Goal: Use online tool/utility: Utilize a website feature to perform a specific function

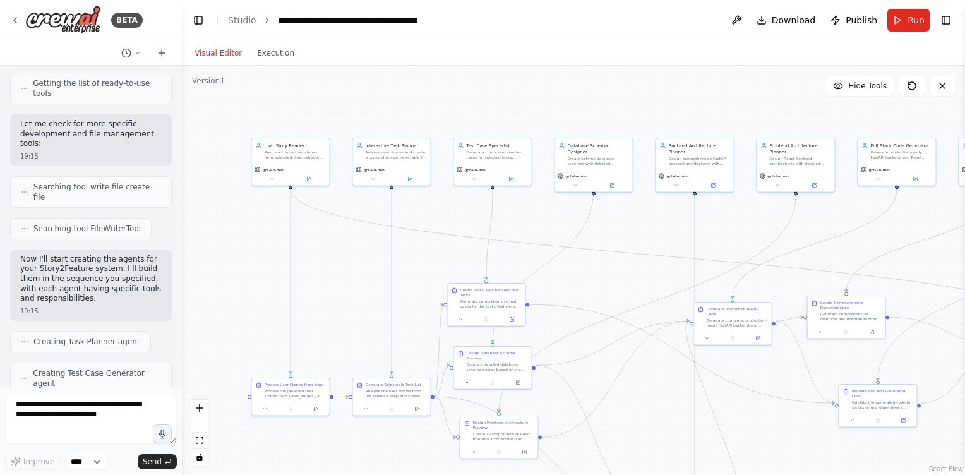
scroll to position [939, 0]
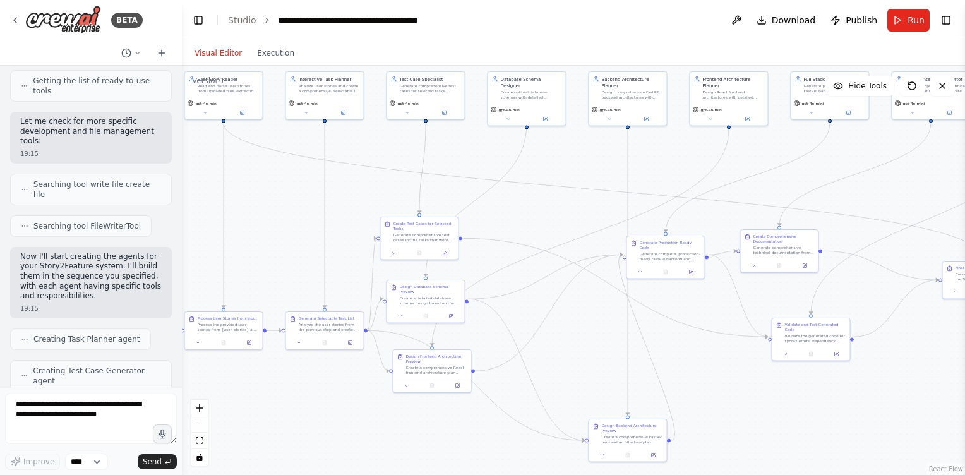
drag, startPoint x: 609, startPoint y: 266, endPoint x: 542, endPoint y: 200, distance: 94.2
click at [542, 200] on div ".deletable-edge-delete-btn { width: 20px; height: 20px; border: 0px solid #ffff…" at bounding box center [573, 270] width 783 height 409
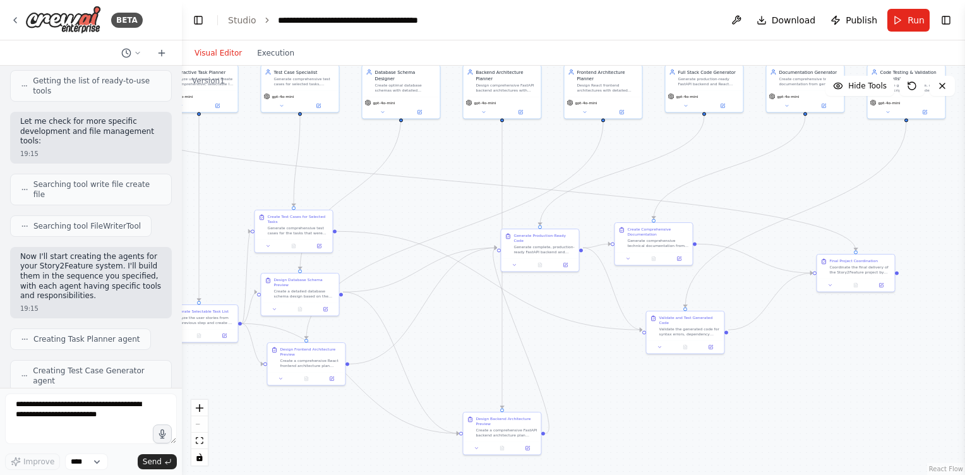
drag, startPoint x: 758, startPoint y: 397, endPoint x: 633, endPoint y: 390, distance: 124.6
click at [633, 390] on div ".deletable-edge-delete-btn { width: 20px; height: 20px; border: 0px solid #ffff…" at bounding box center [573, 270] width 783 height 409
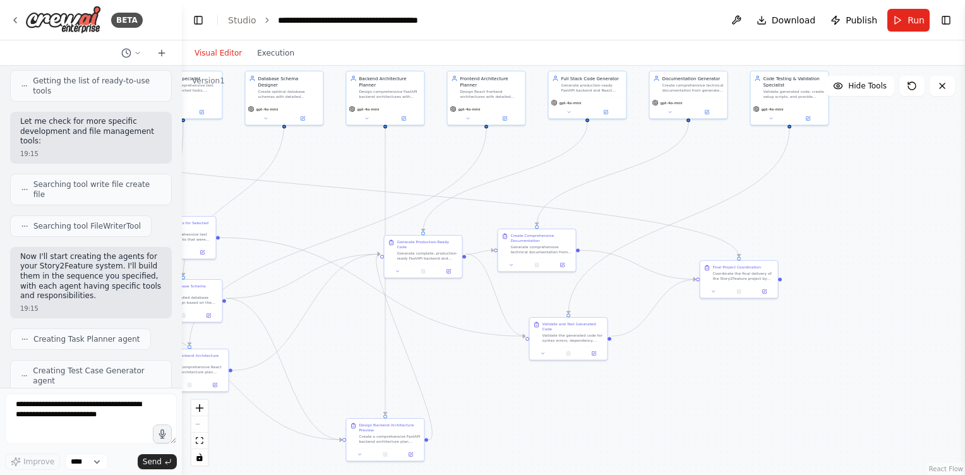
drag, startPoint x: 830, startPoint y: 373, endPoint x: 713, endPoint y: 380, distance: 117.6
click at [713, 380] on div ".deletable-edge-delete-btn { width: 20px; height: 20px; border: 0px solid #ffff…" at bounding box center [573, 270] width 783 height 409
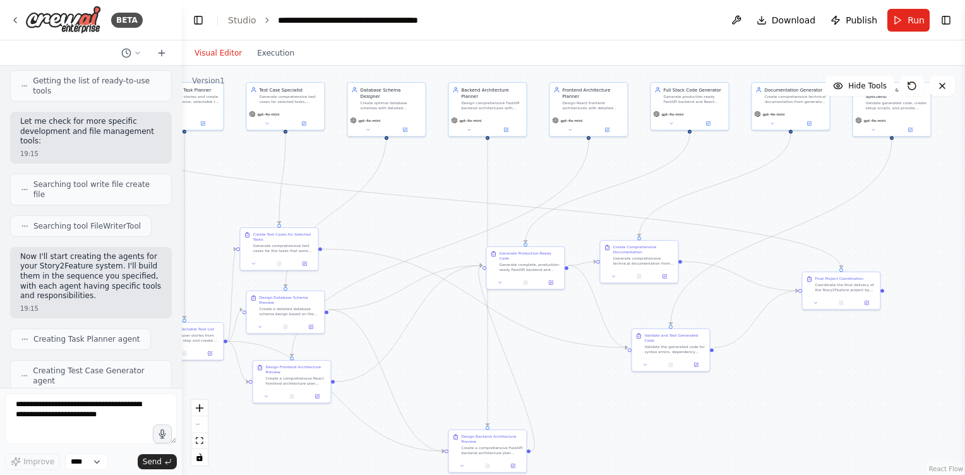
drag, startPoint x: 839, startPoint y: 237, endPoint x: 831, endPoint y: 326, distance: 88.8
click at [934, 253] on div ".deletable-edge-delete-btn { width: 20px; height: 20px; border: 0px solid #ffff…" at bounding box center [573, 270] width 783 height 409
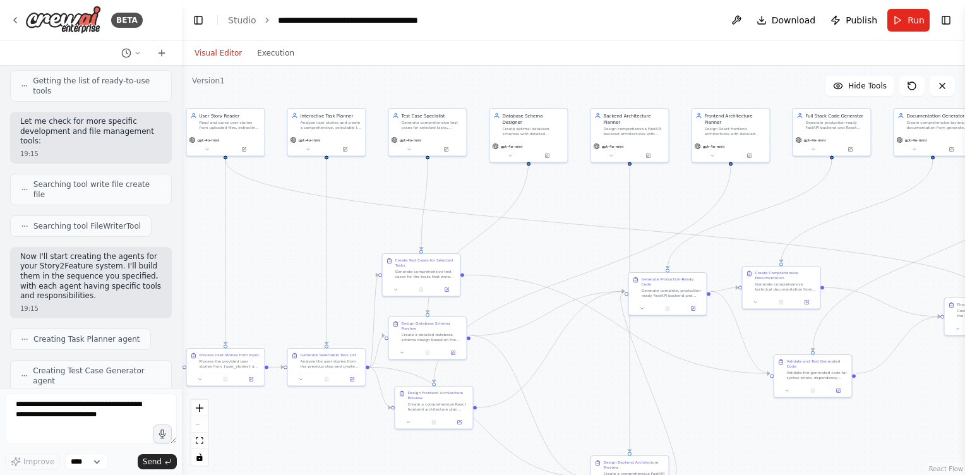
drag, startPoint x: 441, startPoint y: 229, endPoint x: 546, endPoint y: 240, distance: 106.1
click at [546, 240] on div ".deletable-edge-delete-btn { width: 20px; height: 20px; border: 0px solid #ffff…" at bounding box center [573, 270] width 783 height 409
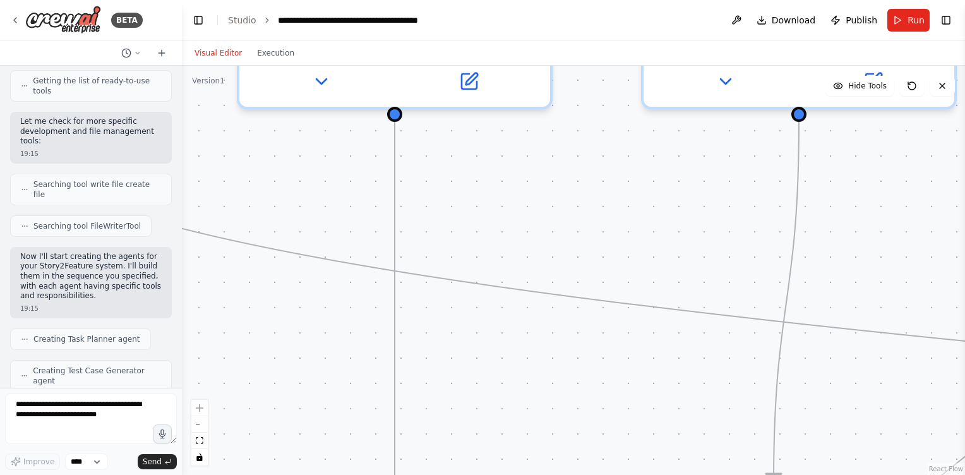
drag, startPoint x: 444, startPoint y: 177, endPoint x: 480, endPoint y: 240, distance: 72.7
click at [575, 255] on div ".deletable-edge-delete-btn { width: 20px; height: 20px; border: 0px solid #ffff…" at bounding box center [573, 270] width 783 height 409
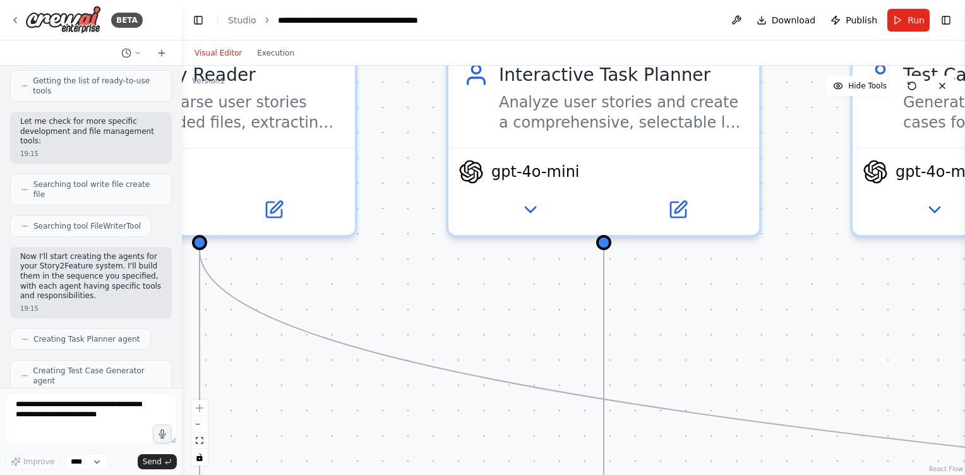
drag, startPoint x: 340, startPoint y: 184, endPoint x: 580, endPoint y: 309, distance: 270.0
click at [578, 309] on div ".deletable-edge-delete-btn { width: 20px; height: 20px; border: 0px solid #ffff…" at bounding box center [573, 270] width 783 height 409
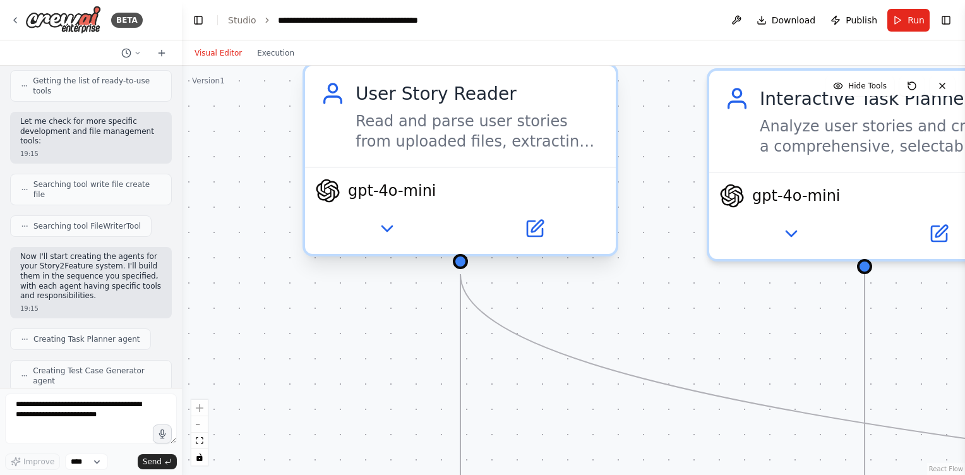
drag, startPoint x: 443, startPoint y: 273, endPoint x: 533, endPoint y: 208, distance: 110.9
click at [670, 297] on div ".deletable-edge-delete-btn { width: 20px; height: 20px; border: 0px solid #ffff…" at bounding box center [573, 270] width 783 height 409
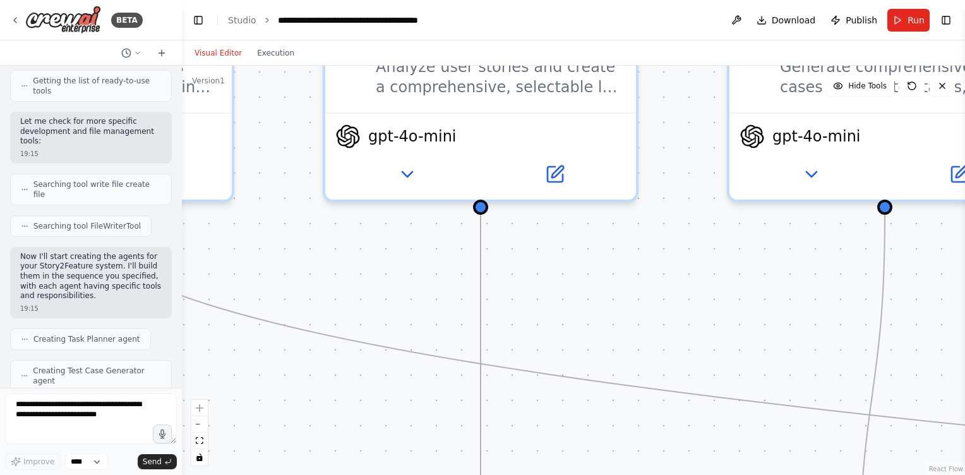
drag, startPoint x: 768, startPoint y: 297, endPoint x: 453, endPoint y: 232, distance: 321.9
click at [392, 228] on div ".deletable-edge-delete-btn { width: 20px; height: 20px; border: 0px solid #ffff…" at bounding box center [573, 270] width 783 height 409
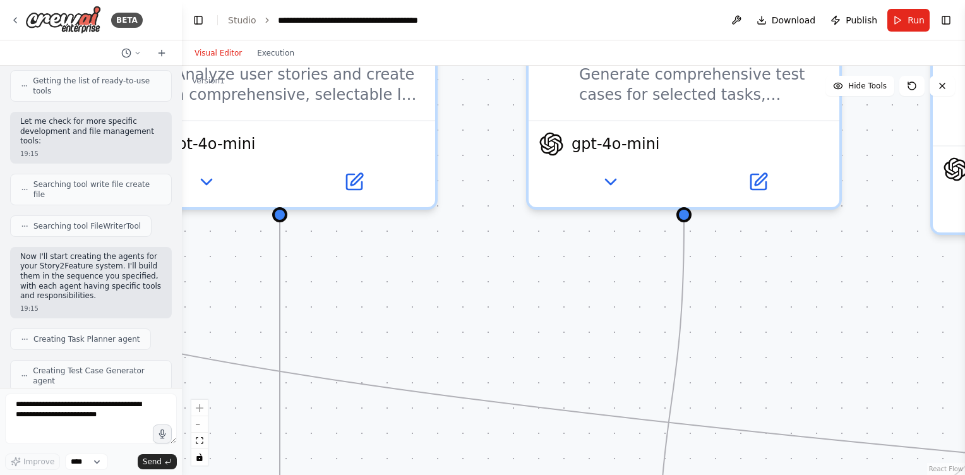
drag, startPoint x: 808, startPoint y: 268, endPoint x: 601, endPoint y: 286, distance: 208.5
click at [601, 286] on div ".deletable-edge-delete-btn { width: 20px; height: 20px; border: 0px solid #ffff…" at bounding box center [573, 270] width 783 height 409
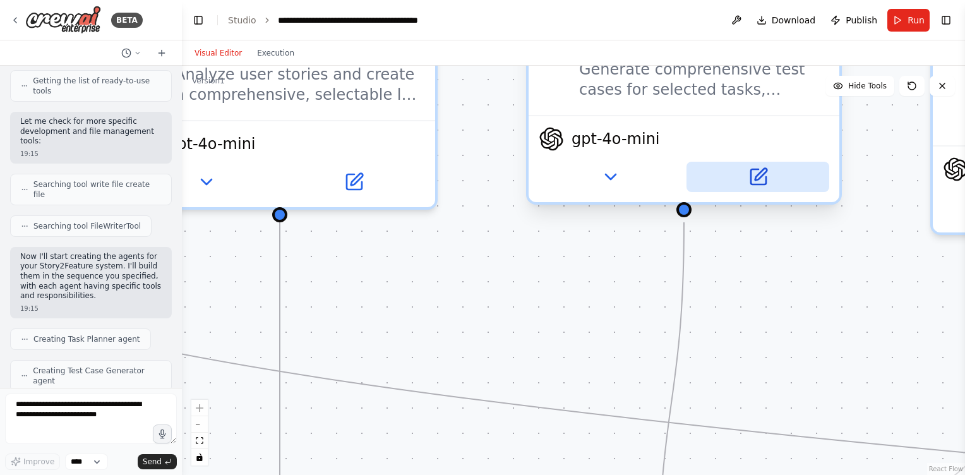
click at [750, 181] on icon at bounding box center [757, 176] width 15 height 15
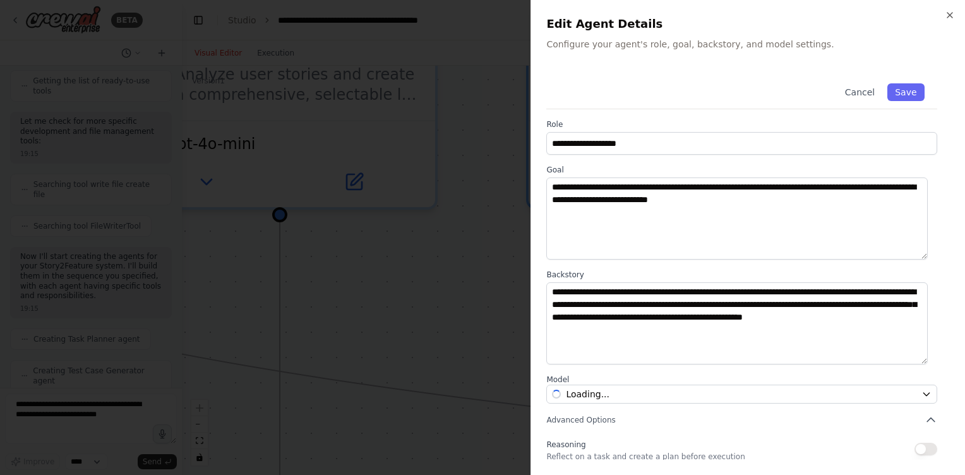
scroll to position [97, 0]
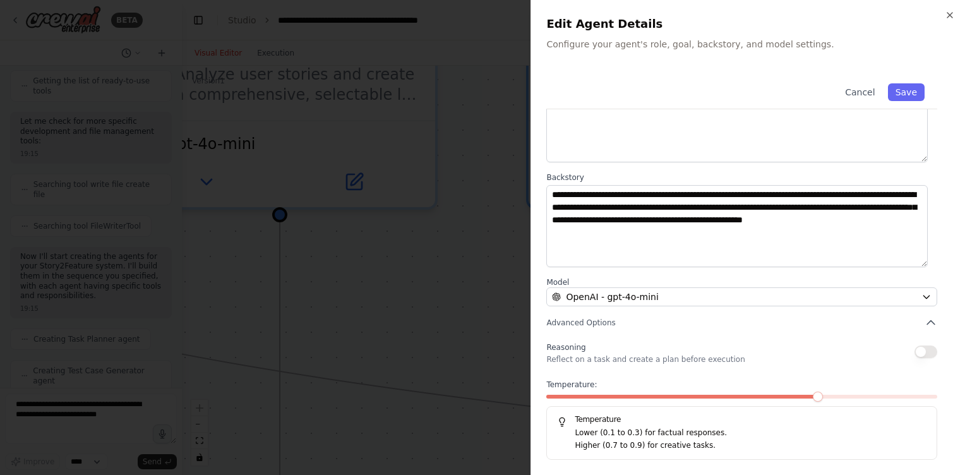
click at [437, 268] on div at bounding box center [482, 237] width 965 height 475
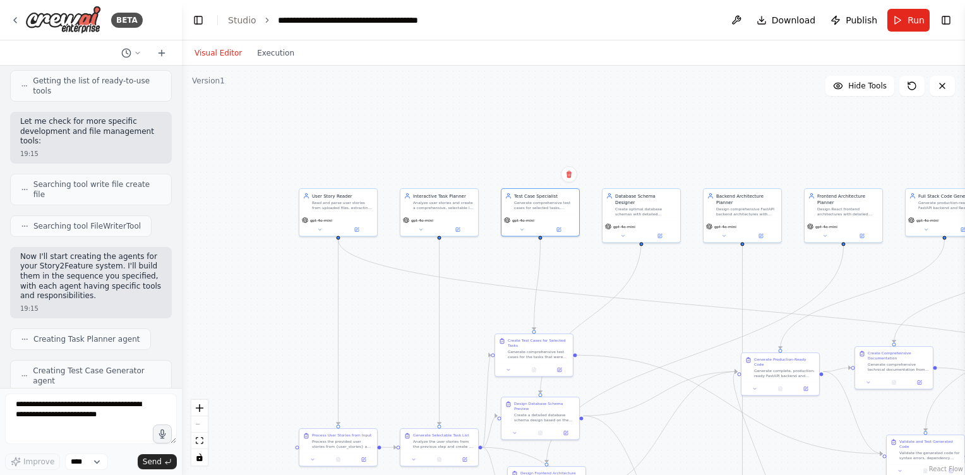
drag, startPoint x: 916, startPoint y: 292, endPoint x: 640, endPoint y: 263, distance: 278.1
click at [640, 263] on div ".deletable-edge-delete-btn { width: 20px; height: 20px; border: 0px solid #ffff…" at bounding box center [573, 270] width 783 height 409
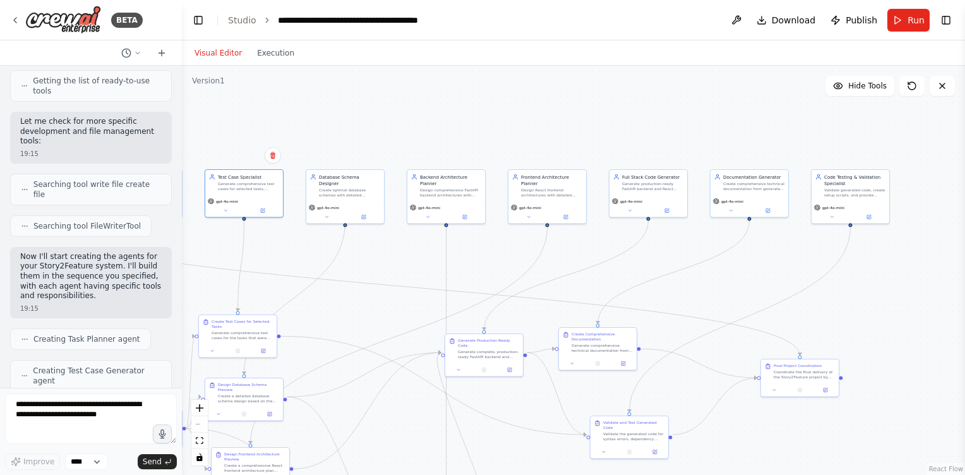
drag, startPoint x: 906, startPoint y: 282, endPoint x: 631, endPoint y: 268, distance: 275.7
click at [630, 268] on div ".deletable-edge-delete-btn { width: 20px; height: 20px; border: 0px solid #ffff…" at bounding box center [573, 270] width 783 height 409
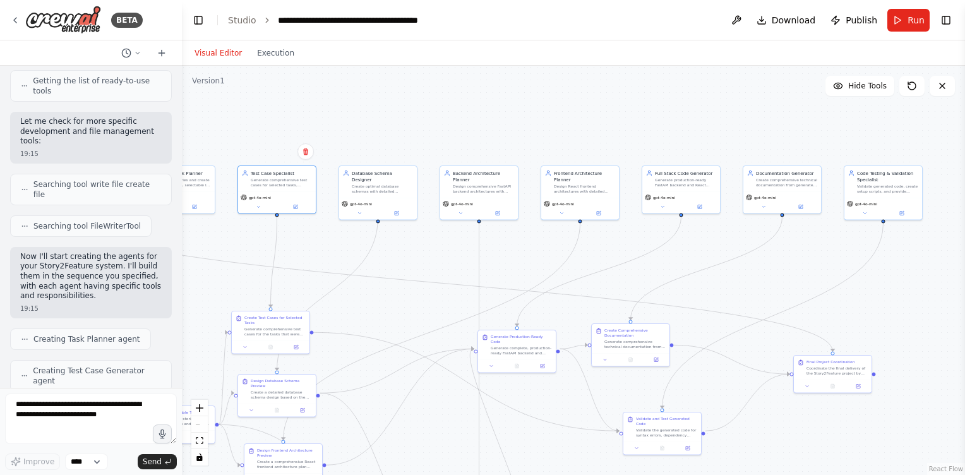
drag, startPoint x: 604, startPoint y: 107, endPoint x: 645, endPoint y: 100, distance: 41.6
click at [645, 100] on div ".deletable-edge-delete-btn { width: 20px; height: 20px; border: 0px solid #ffff…" at bounding box center [573, 270] width 783 height 409
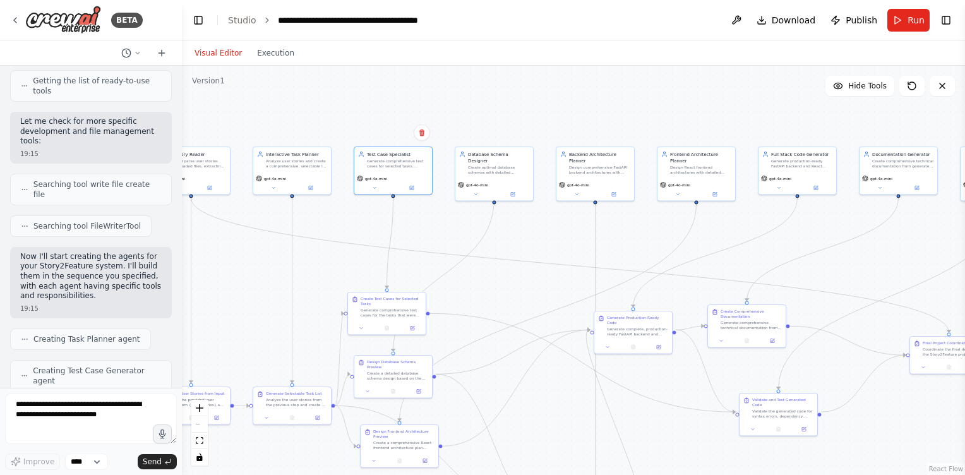
drag, startPoint x: 532, startPoint y: 117, endPoint x: 582, endPoint y: 111, distance: 50.2
click at [582, 111] on div ".deletable-edge-delete-btn { width: 20px; height: 20px; border: 0px solid #ffff…" at bounding box center [573, 270] width 783 height 409
click at [904, 21] on button "Run" at bounding box center [908, 20] width 42 height 23
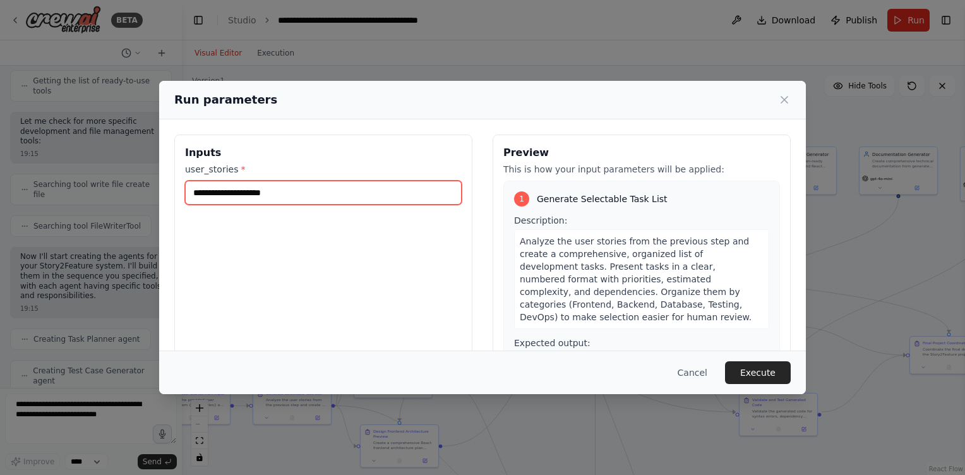
click at [282, 189] on input "user_stories *" at bounding box center [323, 193] width 277 height 24
paste input "**********"
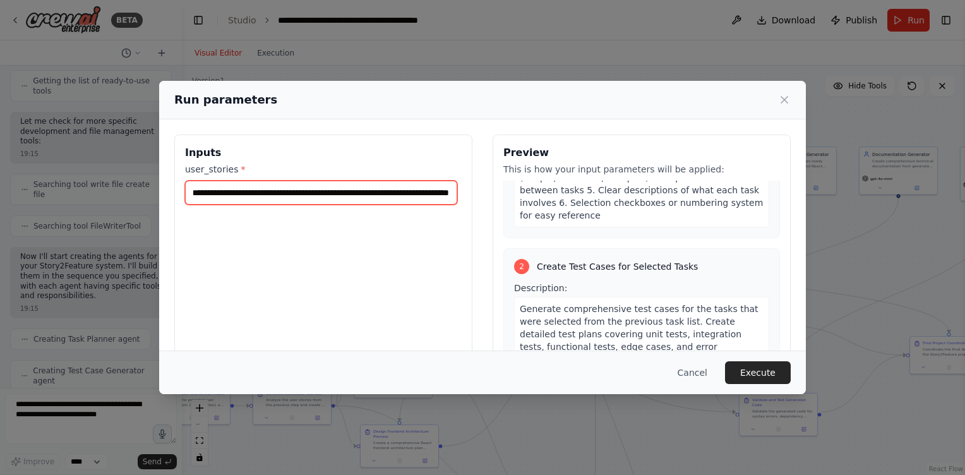
scroll to position [227, 0]
type input "**********"
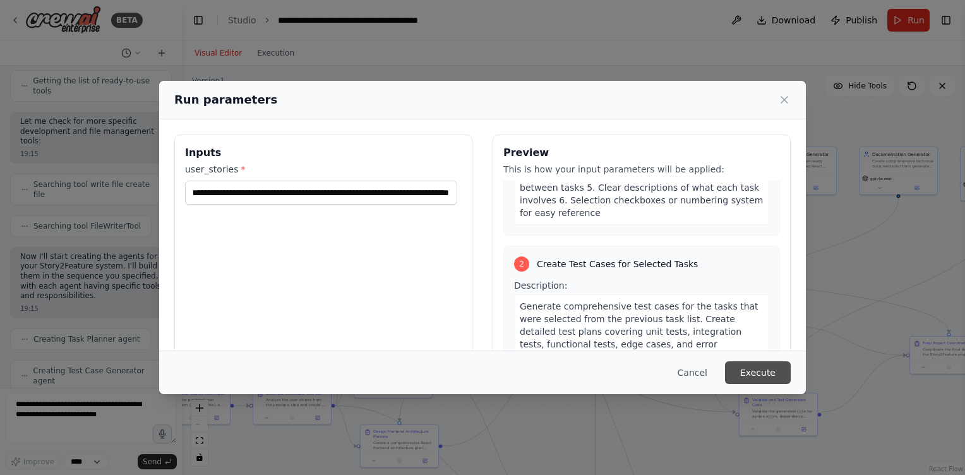
click at [758, 368] on button "Execute" at bounding box center [758, 372] width 66 height 23
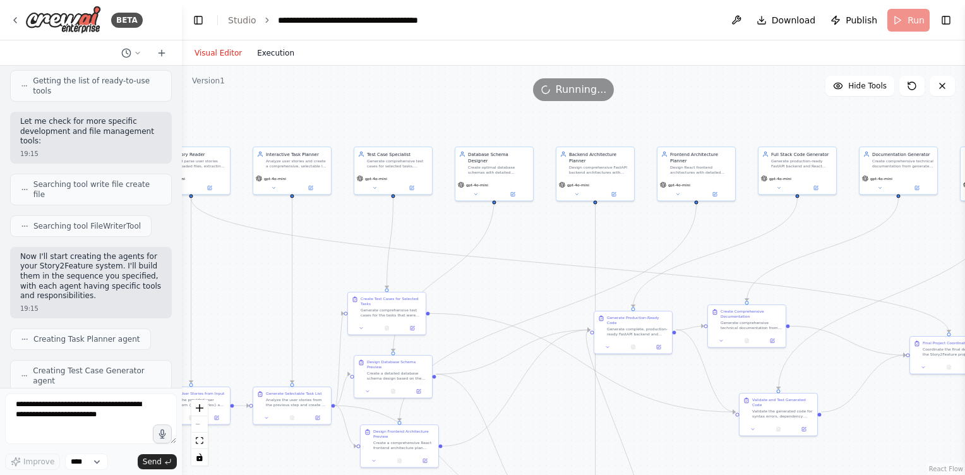
click at [270, 56] on button "Execution" at bounding box center [275, 52] width 52 height 15
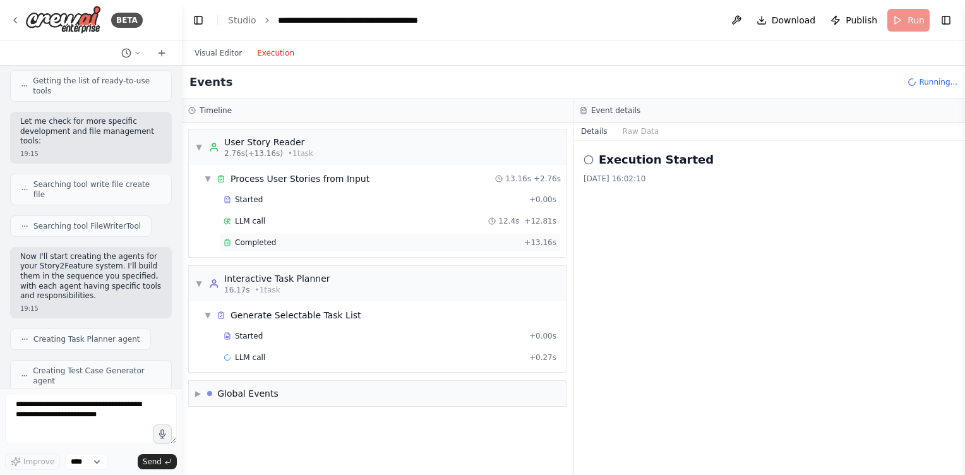
click at [272, 239] on span "Completed" at bounding box center [255, 242] width 41 height 10
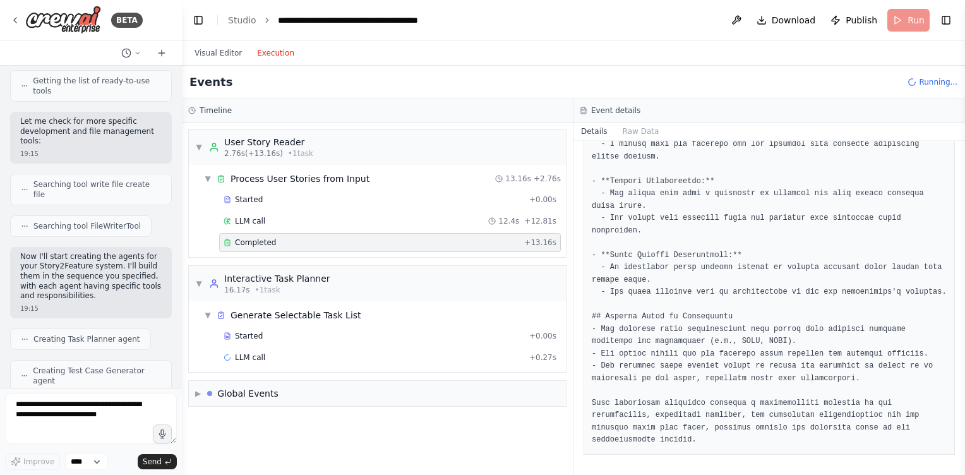
scroll to position [0, 0]
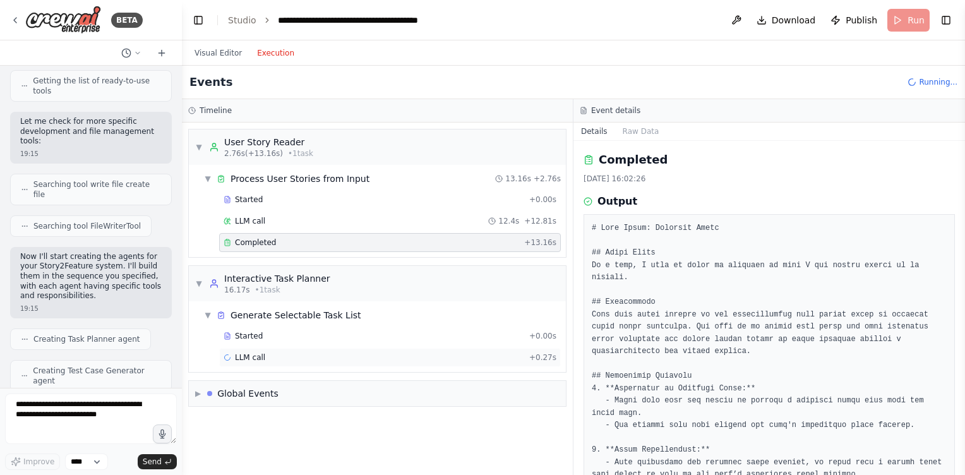
click at [347, 361] on div "LLM call + 0.27s" at bounding box center [390, 357] width 333 height 10
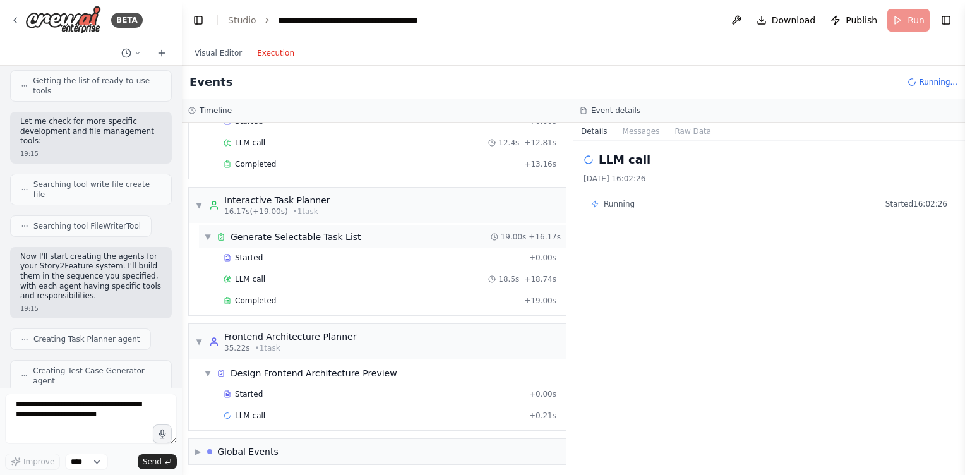
scroll to position [82, 0]
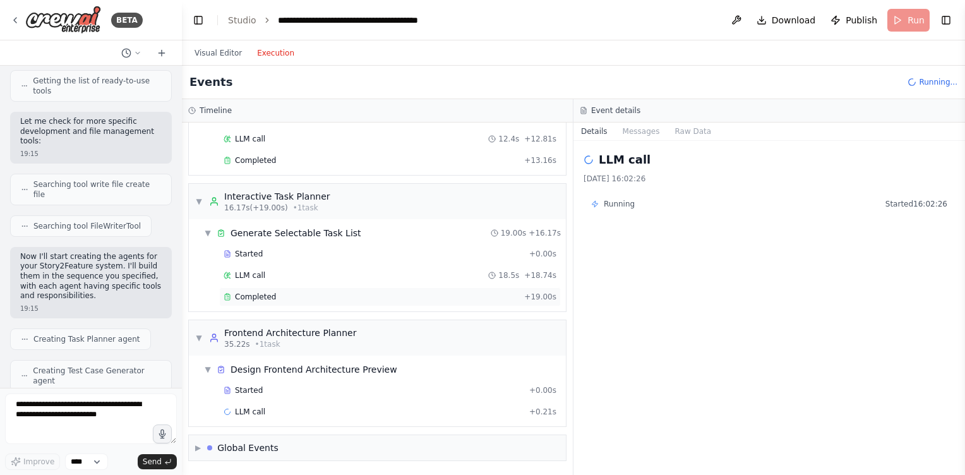
click at [286, 296] on div "Completed" at bounding box center [372, 297] width 296 height 10
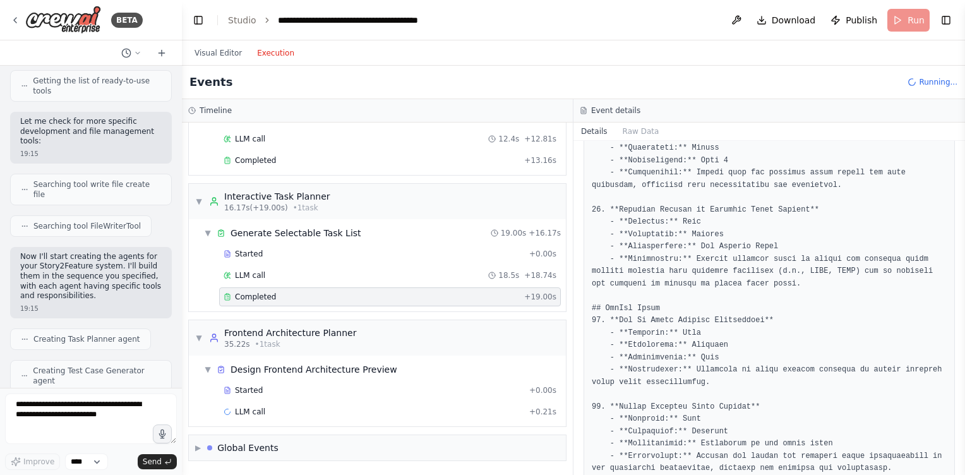
scroll to position [1217, 0]
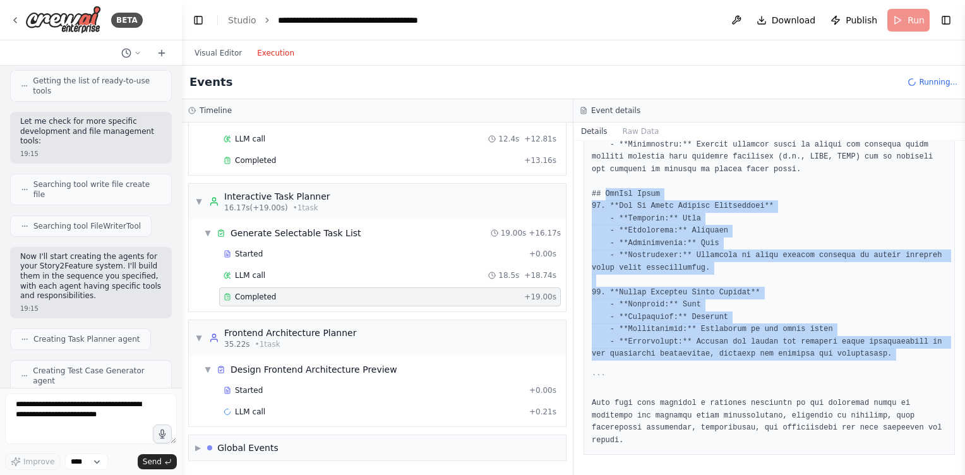
drag, startPoint x: 607, startPoint y: 190, endPoint x: 689, endPoint y: 370, distance: 197.8
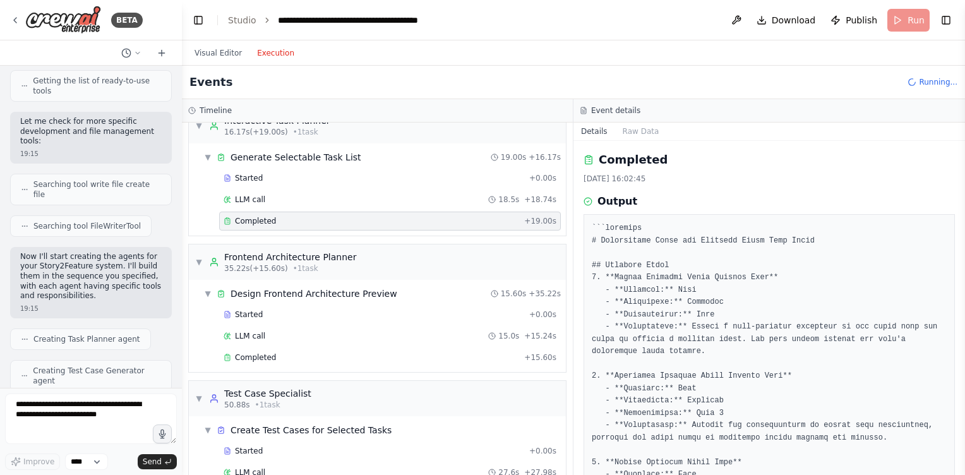
scroll to position [160, 0]
click at [259, 357] on span "Completed" at bounding box center [255, 356] width 41 height 10
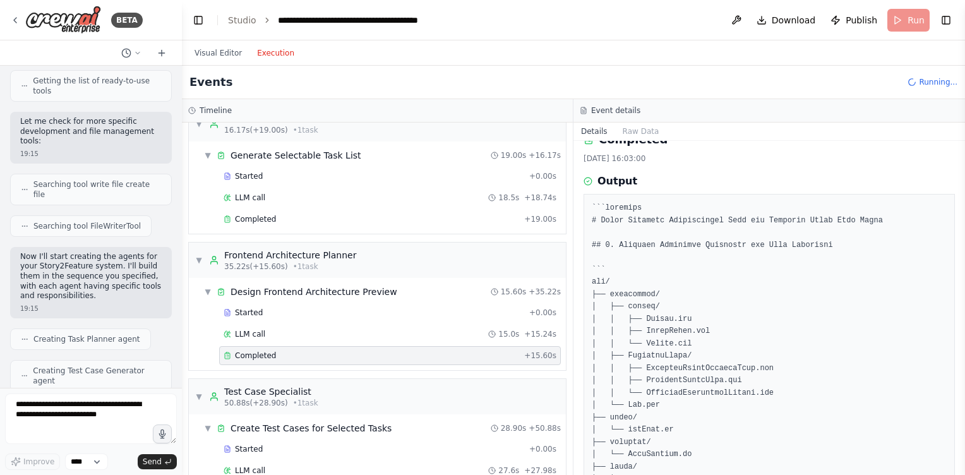
scroll to position [27, 0]
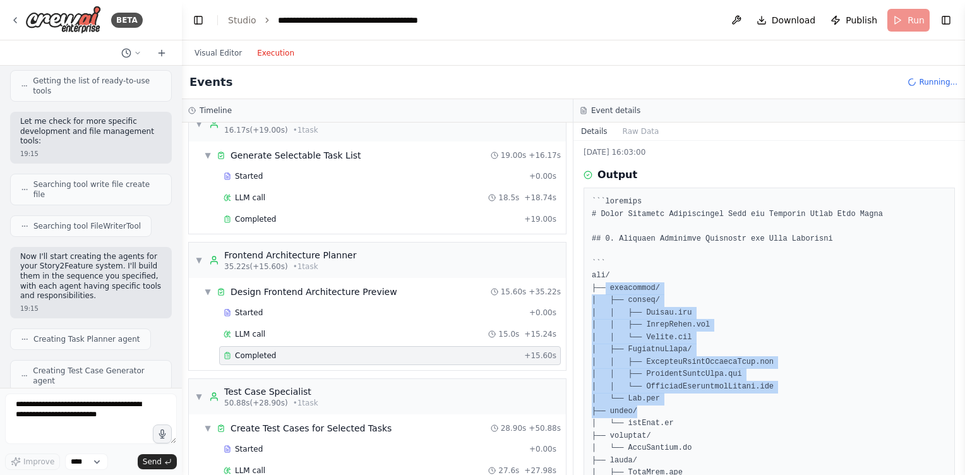
drag, startPoint x: 606, startPoint y: 285, endPoint x: 710, endPoint y: 407, distance: 160.4
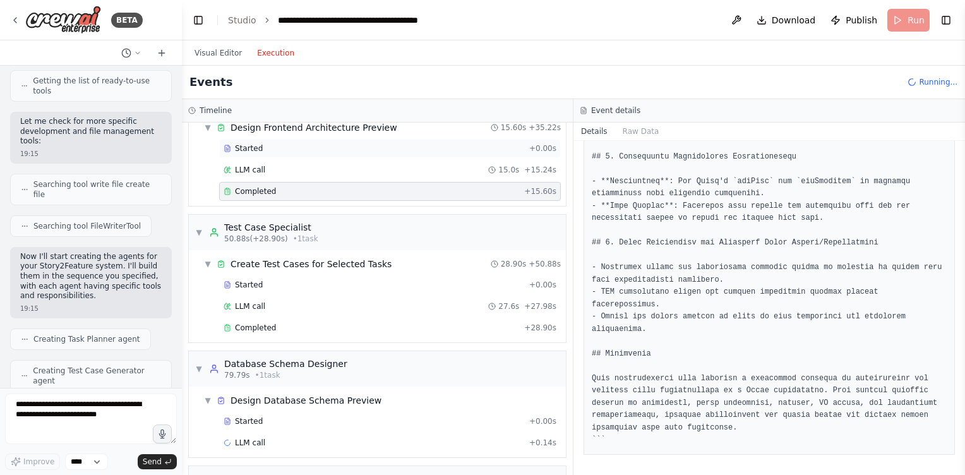
scroll to position [331, 0]
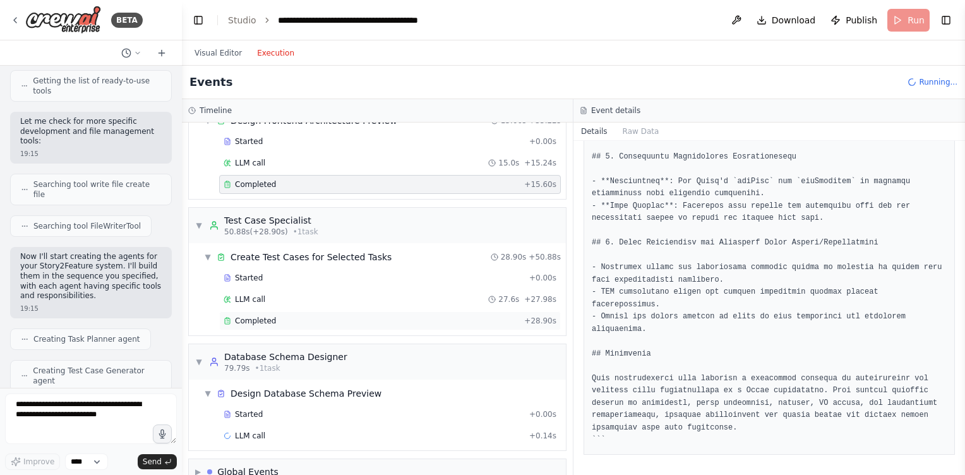
click at [274, 325] on div "Completed" at bounding box center [372, 321] width 296 height 10
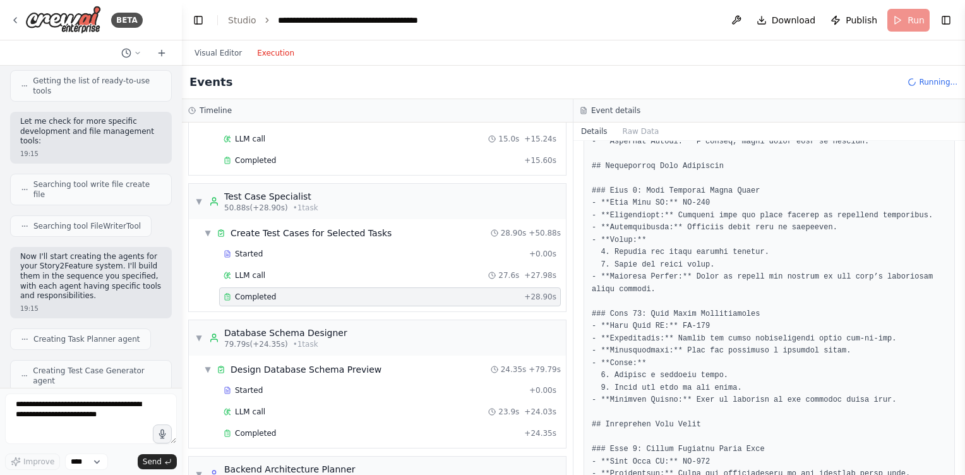
scroll to position [491, 0]
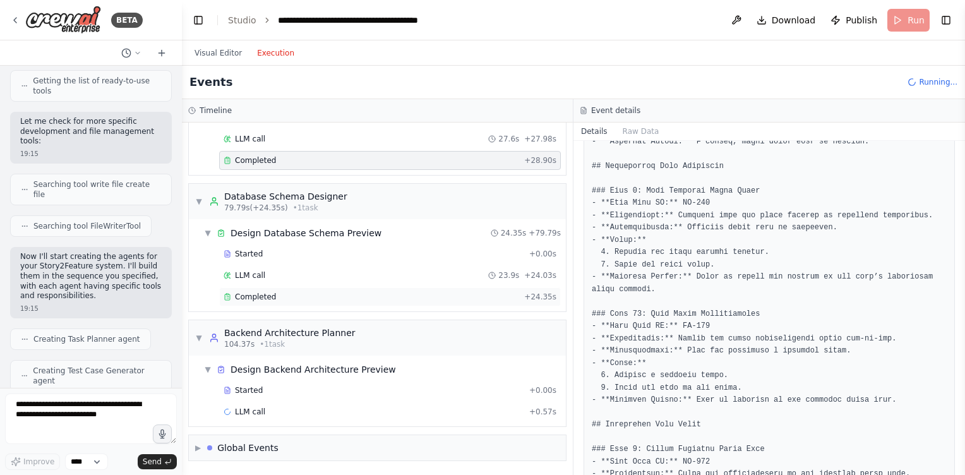
click at [265, 289] on div "Completed + 24.35s" at bounding box center [390, 296] width 342 height 19
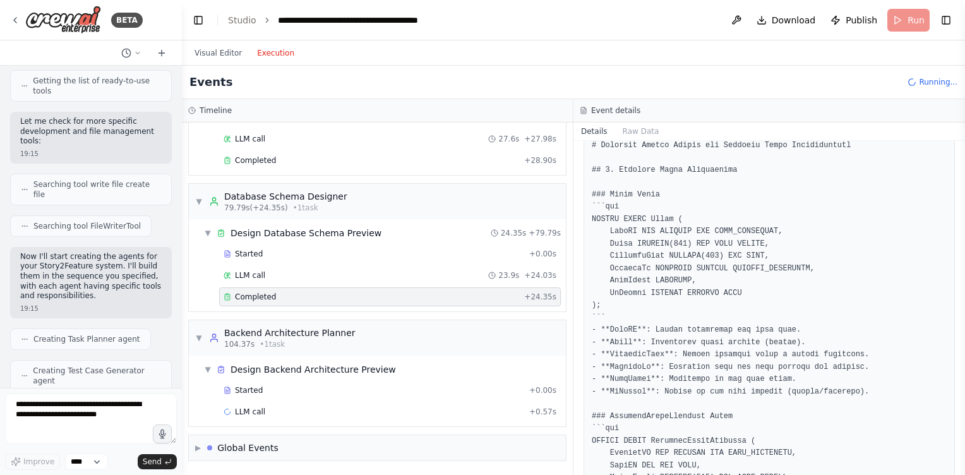
scroll to position [122, 0]
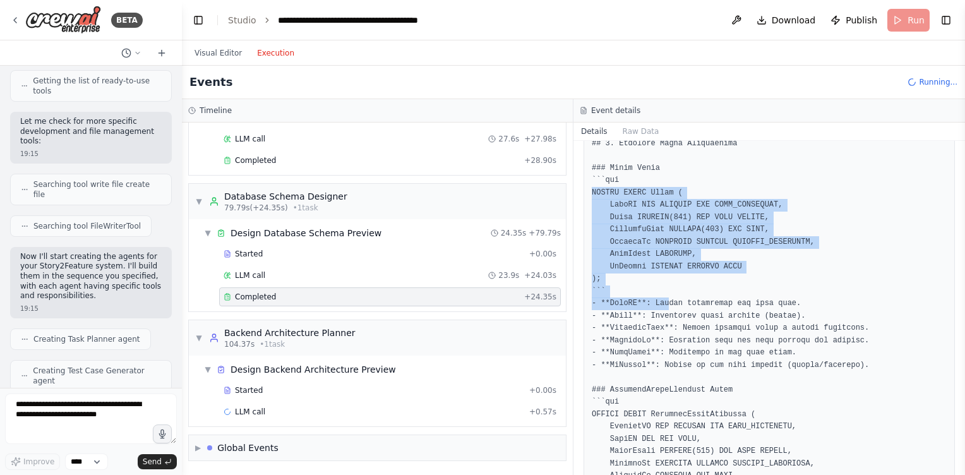
drag, startPoint x: 592, startPoint y: 189, endPoint x: 669, endPoint y: 301, distance: 135.8
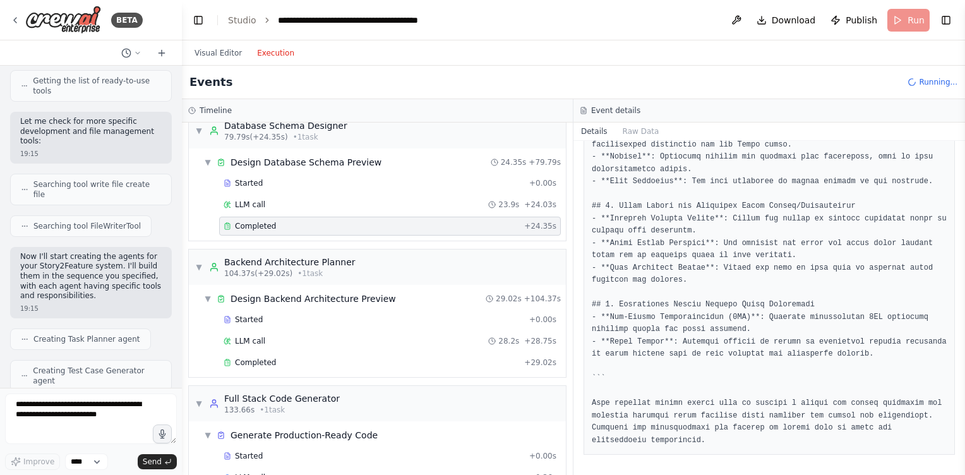
scroll to position [573, 0]
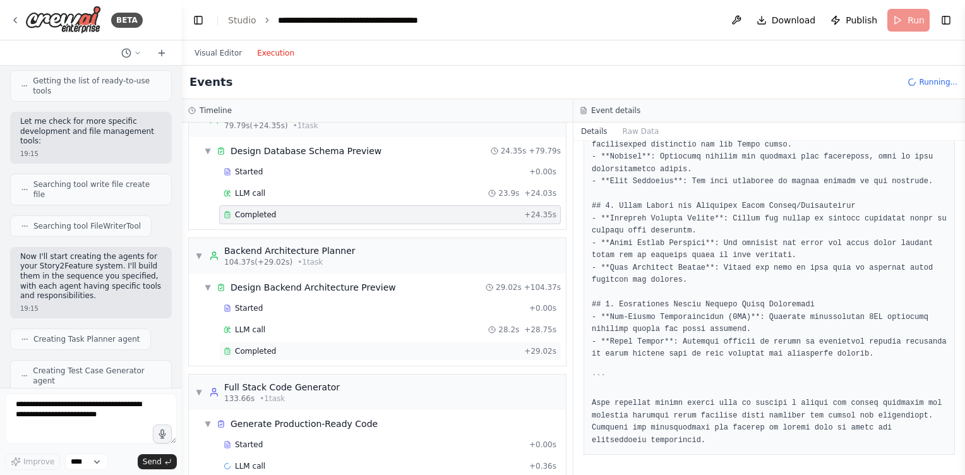
click at [279, 346] on div "Completed" at bounding box center [372, 351] width 296 height 10
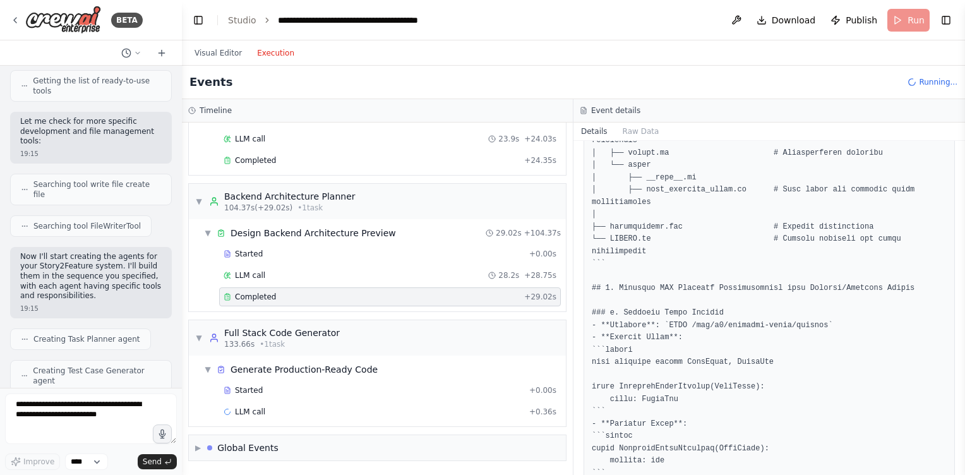
scroll to position [0, 0]
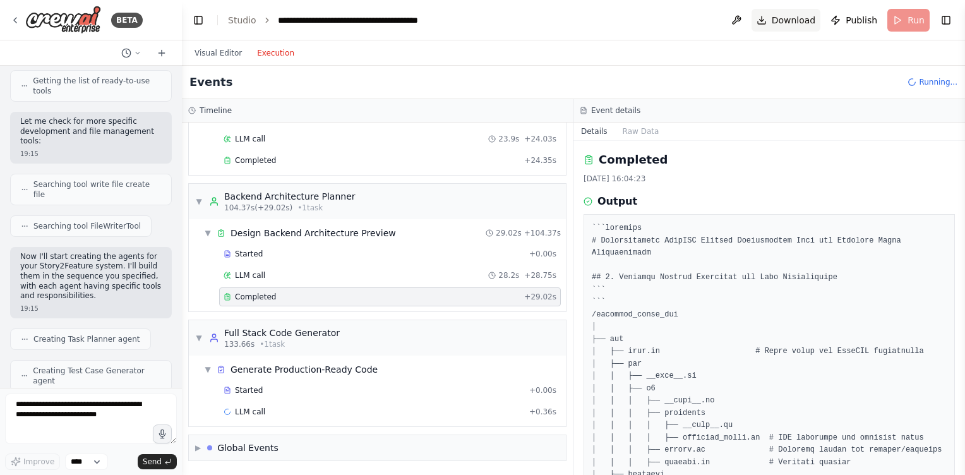
click at [784, 18] on span "Download" at bounding box center [794, 20] width 44 height 13
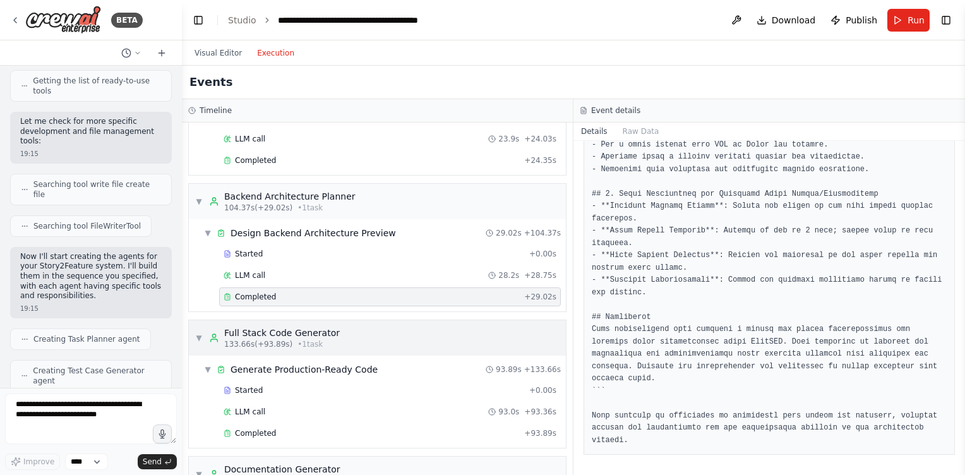
scroll to position [1009, 0]
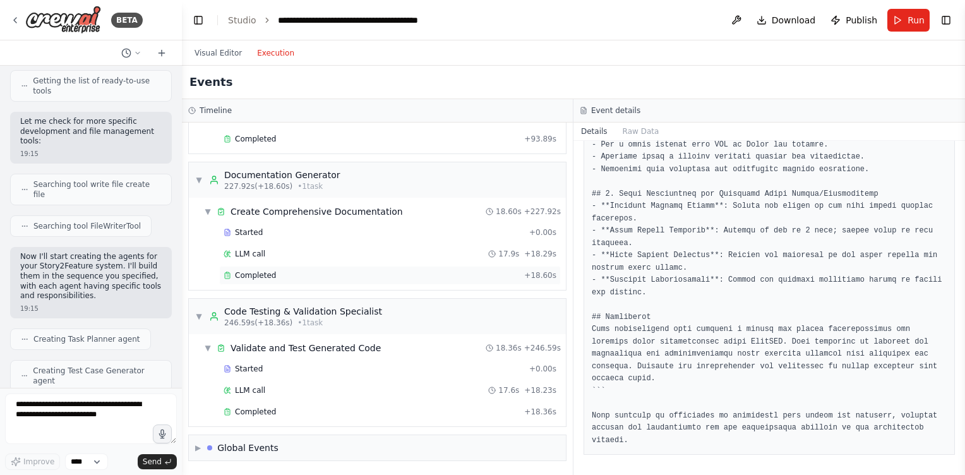
click at [285, 278] on div "Completed" at bounding box center [372, 275] width 296 height 10
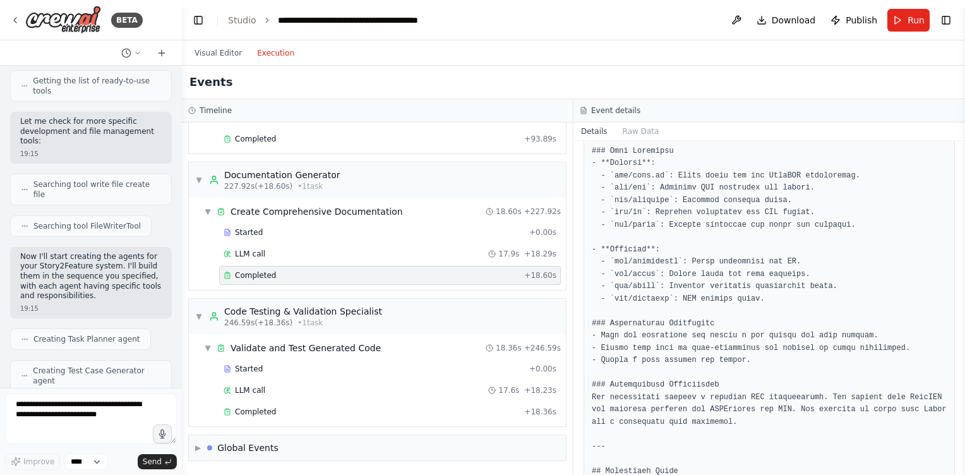
scroll to position [2522, 0]
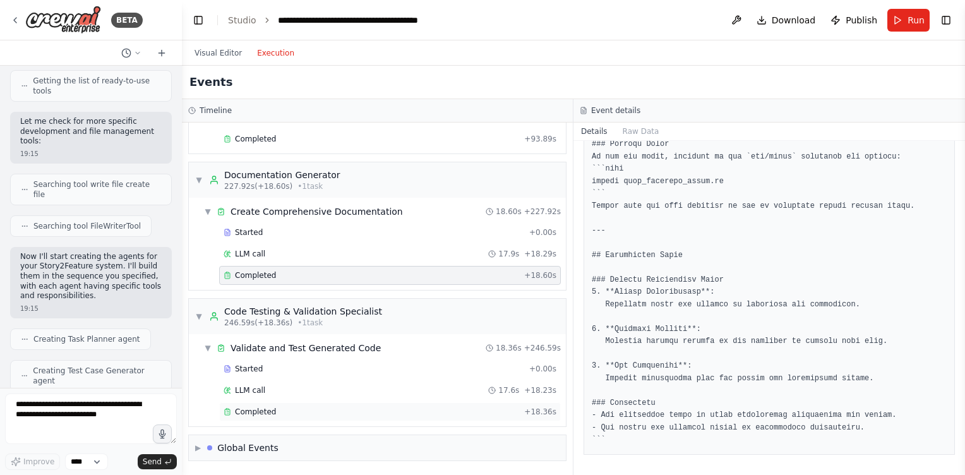
click at [266, 413] on span "Completed" at bounding box center [255, 412] width 41 height 10
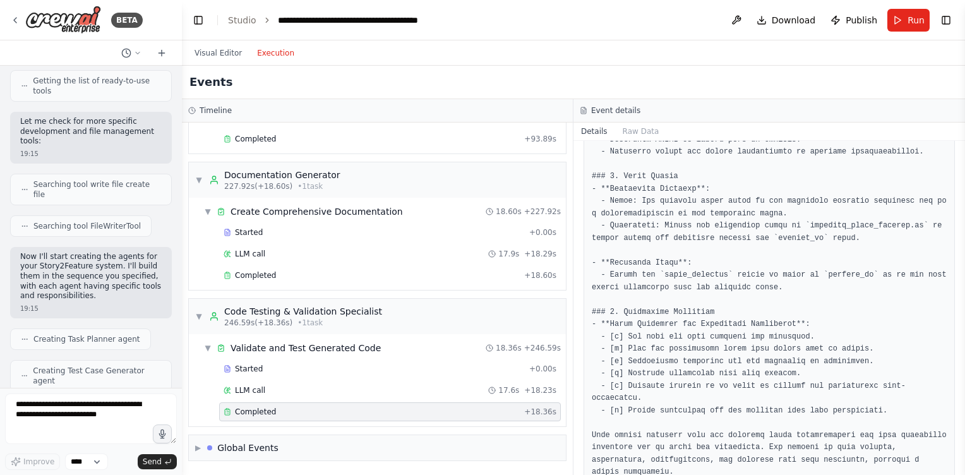
scroll to position [1278, 0]
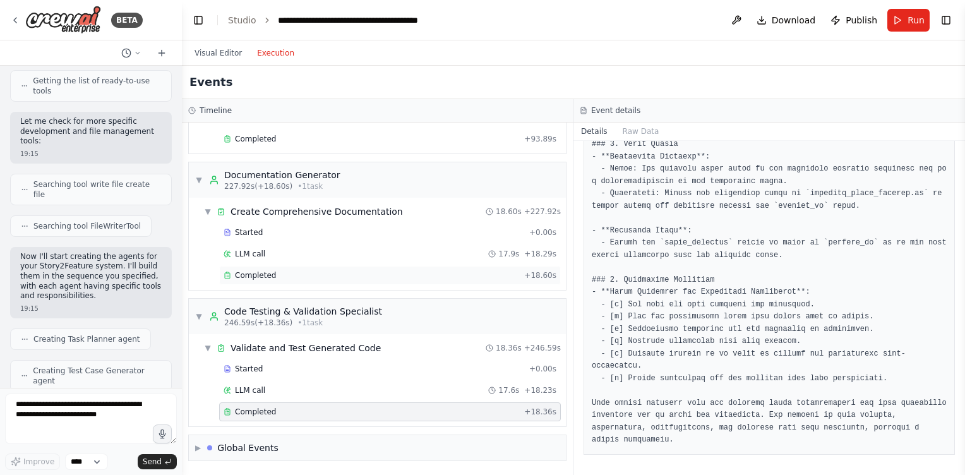
click at [301, 276] on div "Completed" at bounding box center [372, 275] width 296 height 10
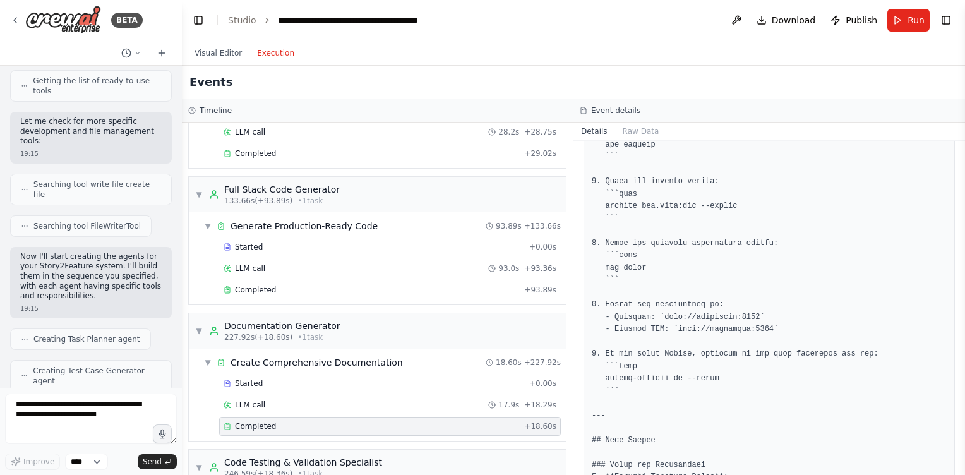
scroll to position [842, 0]
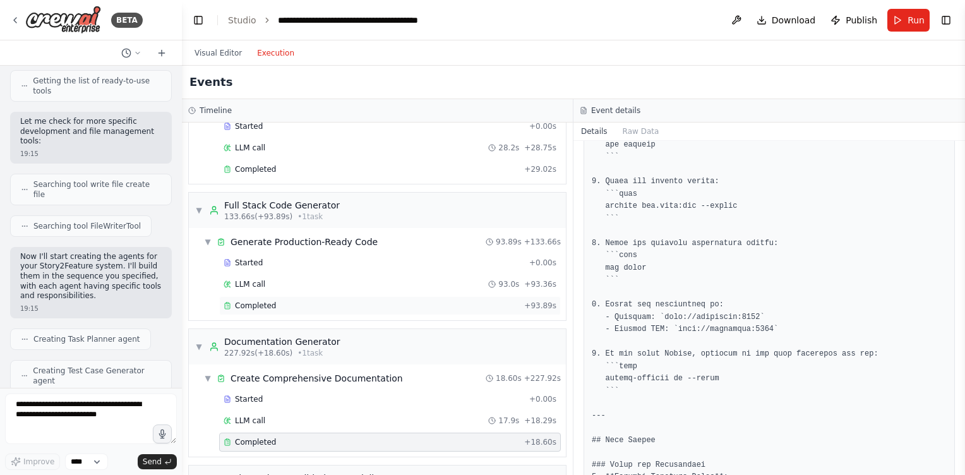
click at [291, 301] on div "Completed" at bounding box center [372, 306] width 296 height 10
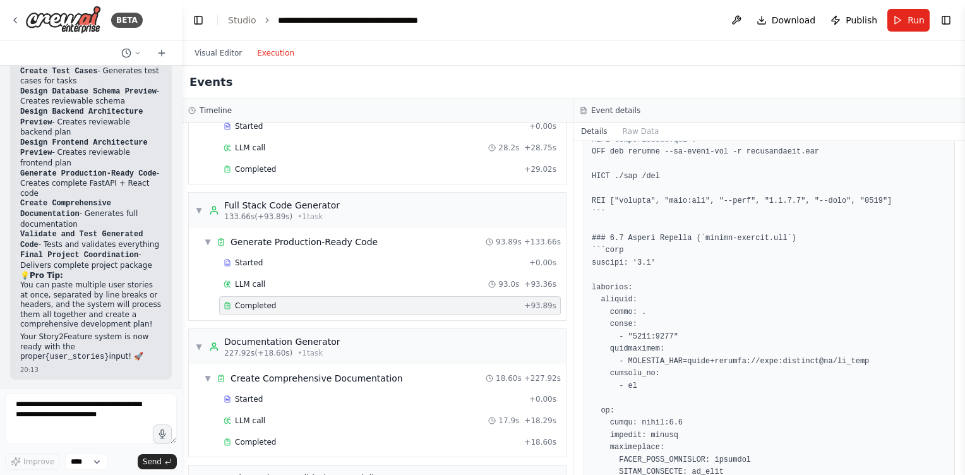
scroll to position [8051, 0]
